Goal: Communication & Community: Answer question/provide support

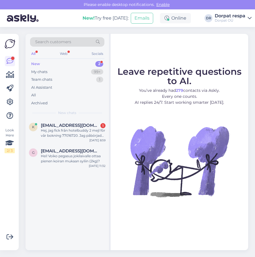
click at [38, 62] on div "New" at bounding box center [35, 64] width 9 height 6
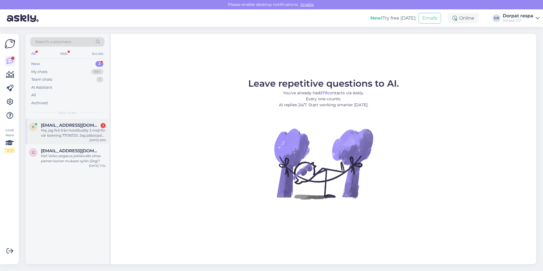
click at [52, 132] on div "Hej, jag fick från hotelbuddy 2 mejl för vår bokning 77016720. Jag påbörjade bå…" at bounding box center [73, 133] width 65 height 10
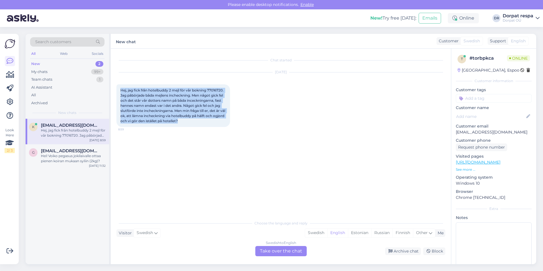
drag, startPoint x: 120, startPoint y: 88, endPoint x: 207, endPoint y: 124, distance: 94.2
click at [207, 124] on div "Hej, jag fick från hotelbuddy 2 mejl för vår bokning 77016720. Jag påbörjade bå…" at bounding box center [173, 105] width 114 height 43
drag, startPoint x: 207, startPoint y: 124, endPoint x: 160, endPoint y: 102, distance: 52.1
copy span "Hej, jag fick från hotelbuddy 2 mejl för vår bokning 77016720. Jag påbörjade bå…"
click at [156, 232] on icon at bounding box center [155, 233] width 3 height 6
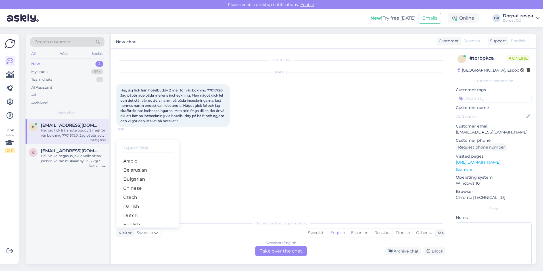
click at [221, 182] on div "Chat started [DATE] Hej, jag fick från hotelbuddy 2 mejl för vår bokning 770167…" at bounding box center [283, 133] width 334 height 158
click at [255, 249] on div "Swedish to English Take over the chat" at bounding box center [280, 251] width 51 height 10
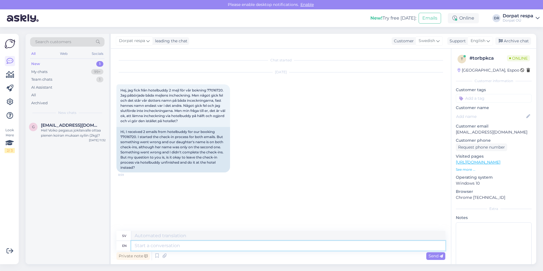
click at [141, 246] on textarea at bounding box center [288, 246] width 314 height 10
paste textarea "HelloYes, you can register on site."
type textarea "HelloYes, you can register on site."
type textarea "HejJa, du kan registrera dig på webbplatsen."
type textarea "HelloYes, you can register on site."
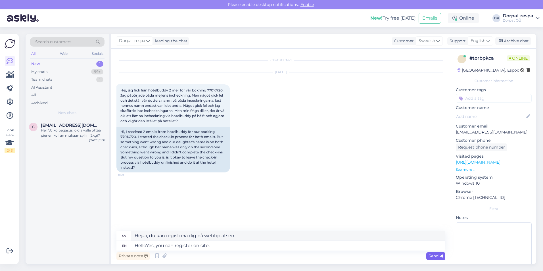
click at [255, 257] on span "Send" at bounding box center [436, 255] width 14 height 5
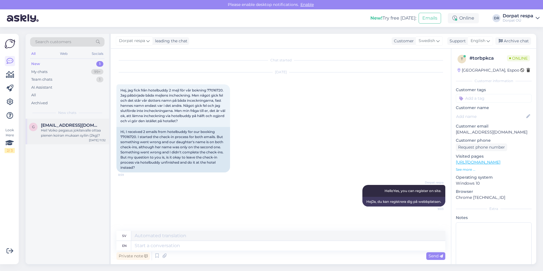
click at [60, 135] on div "Hei! Voiko pegasus jokilaivalle ottaa pienen koiran mukaan syliin (2kg)?" at bounding box center [73, 133] width 65 height 10
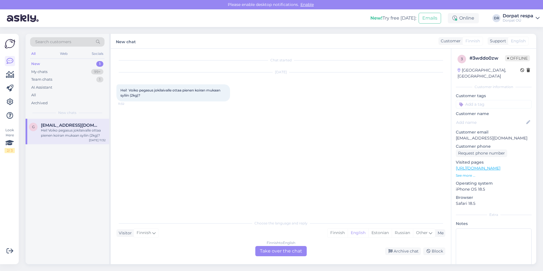
click at [55, 63] on div "New 1" at bounding box center [67, 64] width 74 height 8
